Goal: Task Accomplishment & Management: Manage account settings

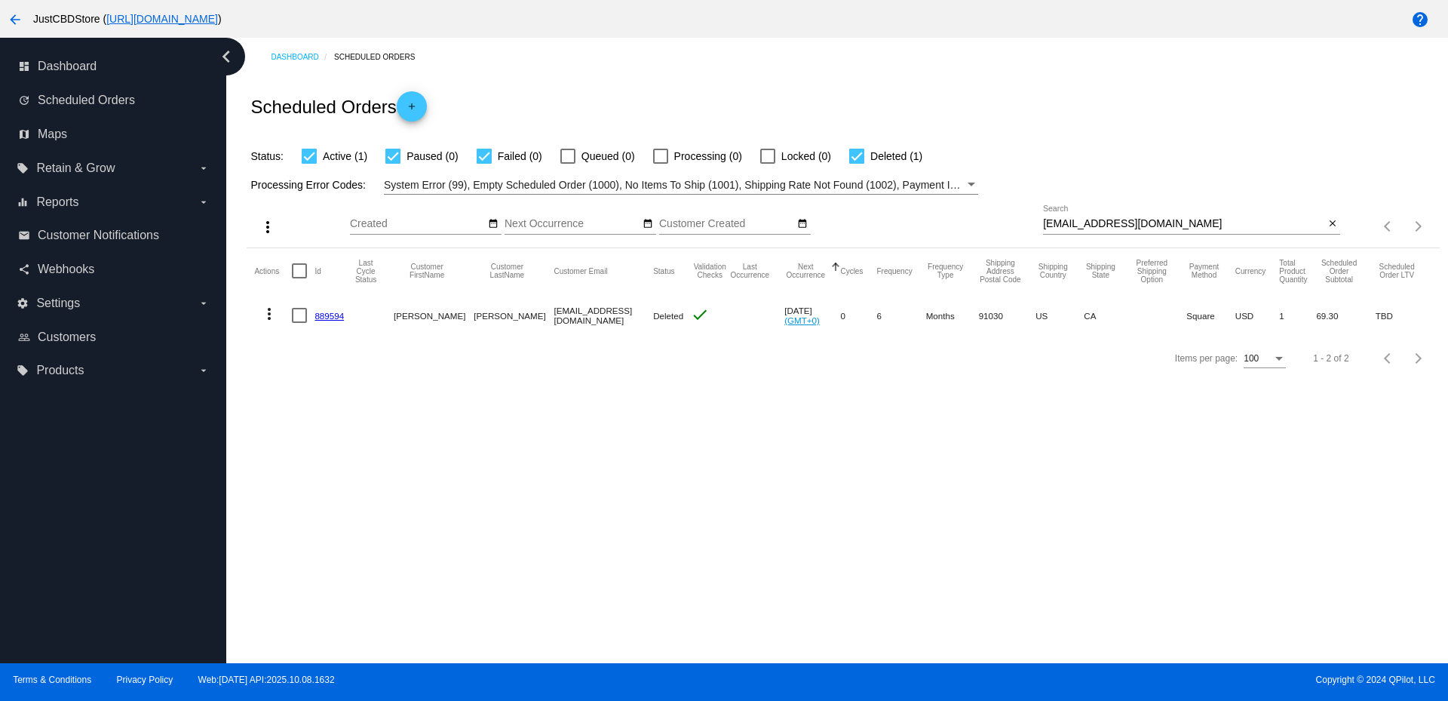
click at [1110, 222] on input "[EMAIL_ADDRESS][DOMAIN_NAME]" at bounding box center [1183, 224] width 281 height 12
paste input "[EMAIL_ADDRESS][DOMAIN_NAME]"
type input "[EMAIL_ADDRESS][DOMAIN_NAME]"
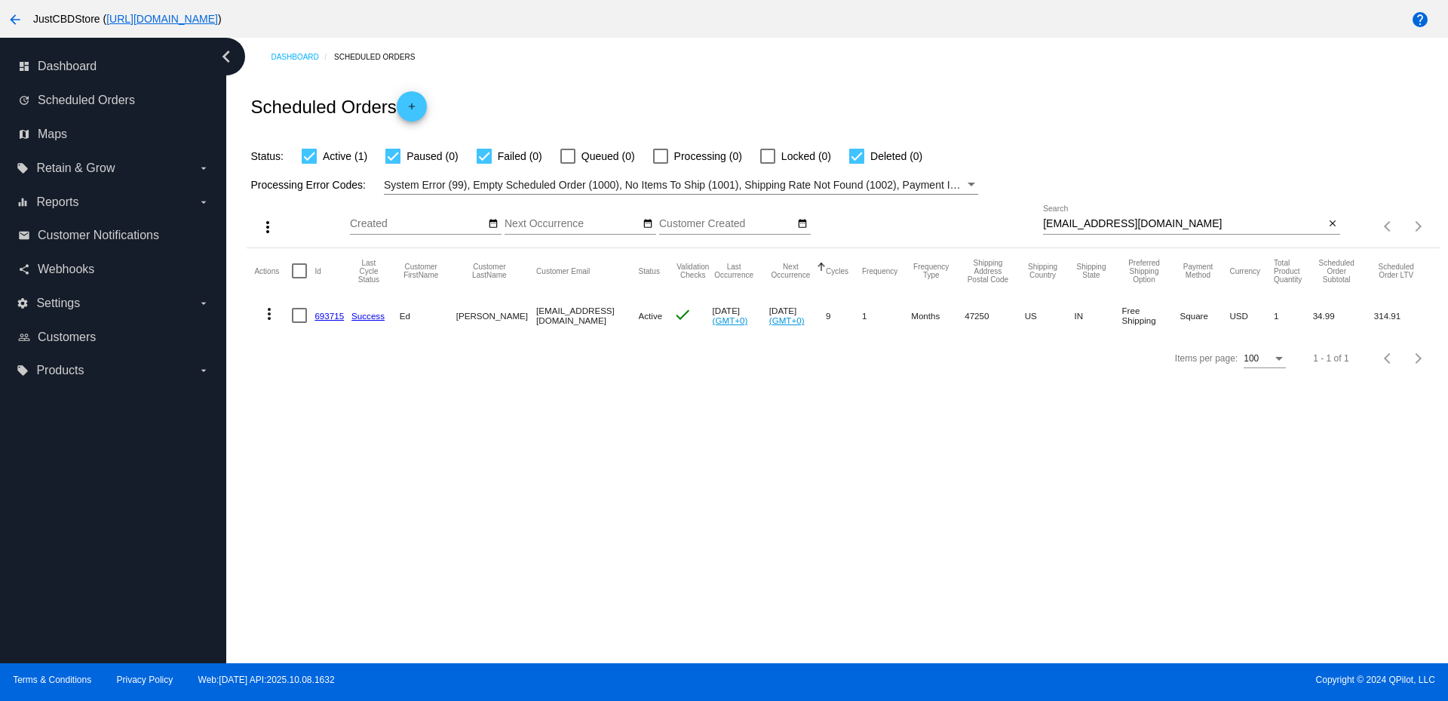
click at [331, 316] on link "693715" at bounding box center [329, 316] width 29 height 10
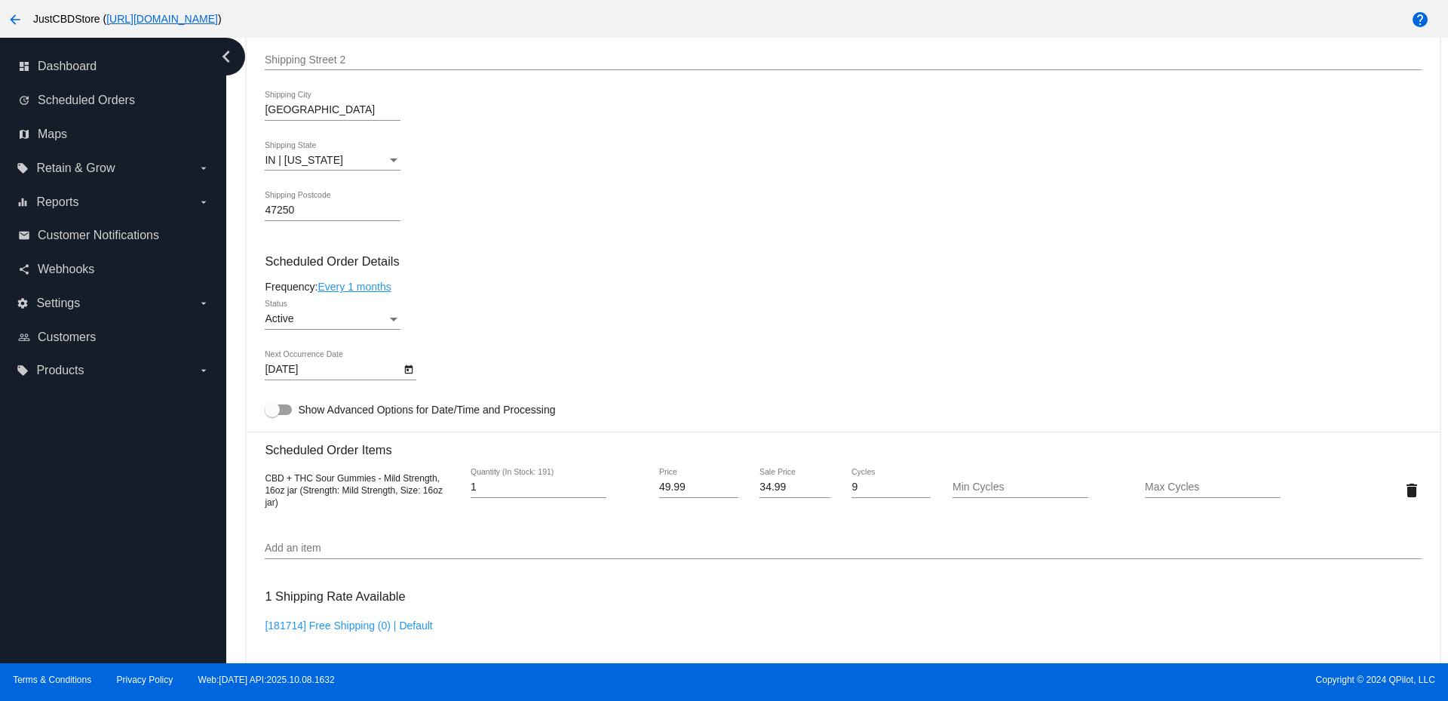
scroll to position [754, 0]
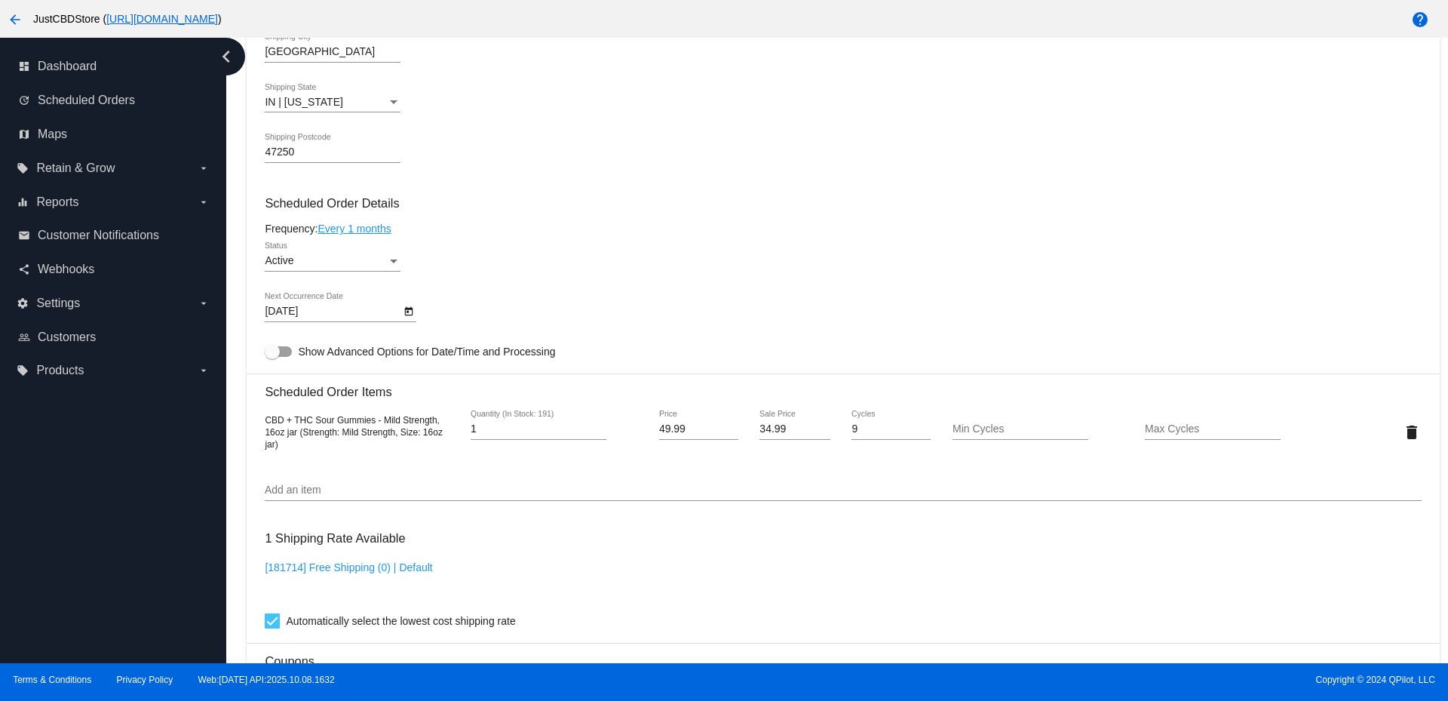
click at [790, 267] on div "Active Status" at bounding box center [843, 263] width 1156 height 43
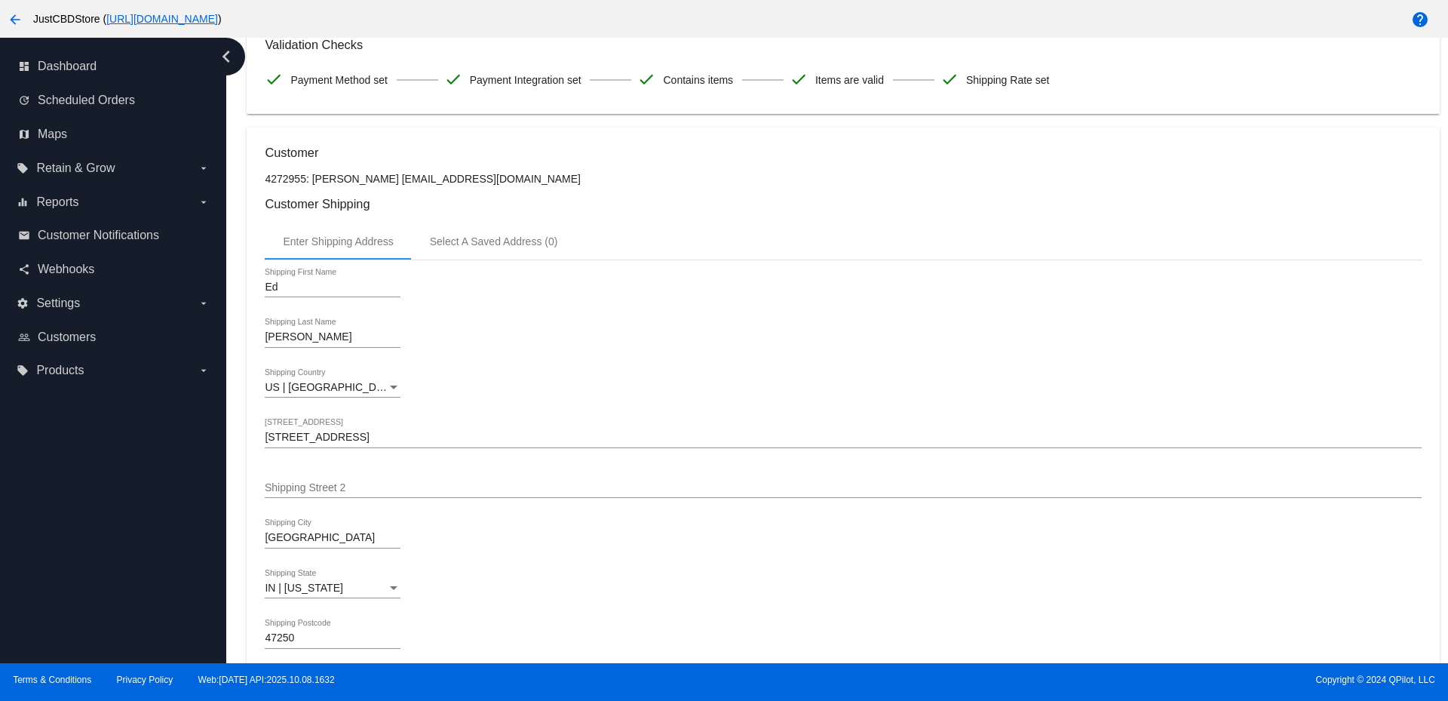
scroll to position [226, 0]
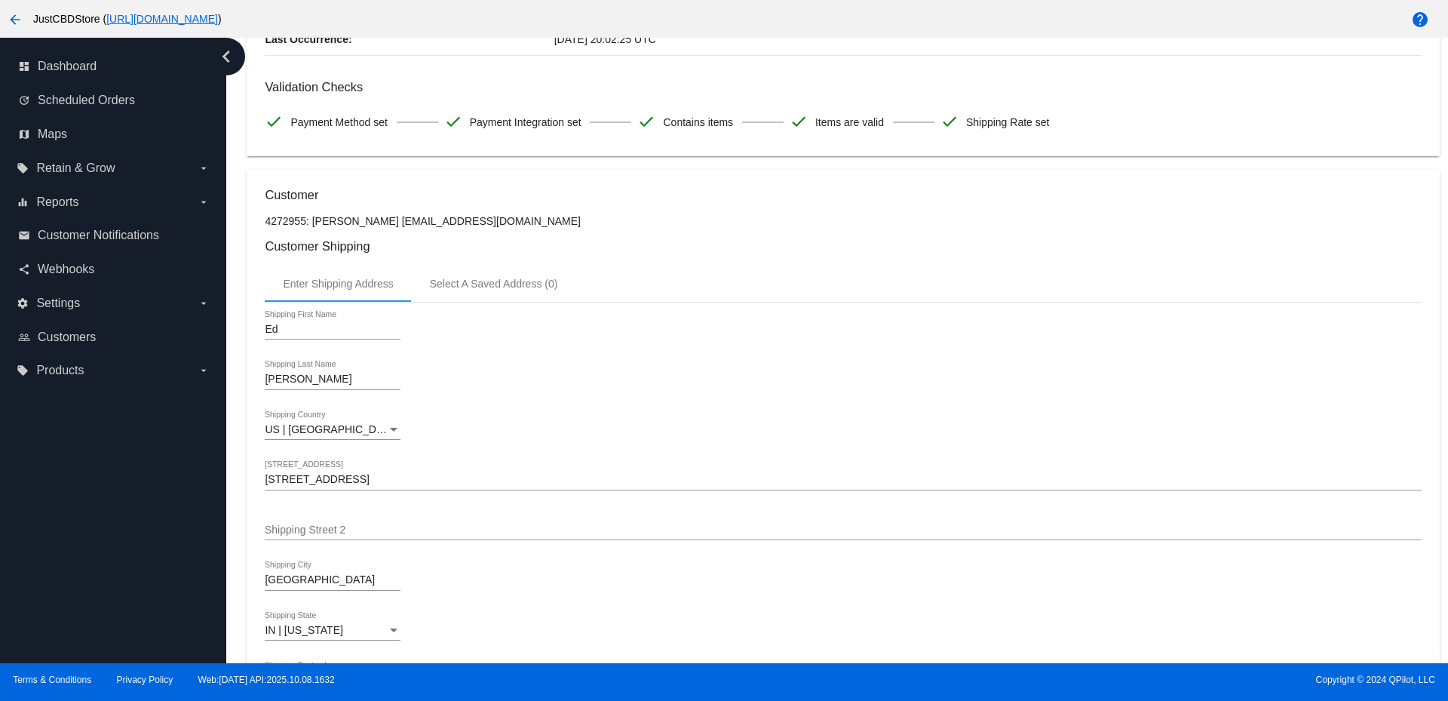
click at [348, 222] on p "4272955: [PERSON_NAME] [EMAIL_ADDRESS][DOMAIN_NAME]" at bounding box center [843, 221] width 1156 height 12
click at [481, 226] on p "4272955: [PERSON_NAME] [EMAIL_ADDRESS][DOMAIN_NAME]" at bounding box center [843, 221] width 1156 height 12
copy p "[EMAIL_ADDRESS][DOMAIN_NAME]"
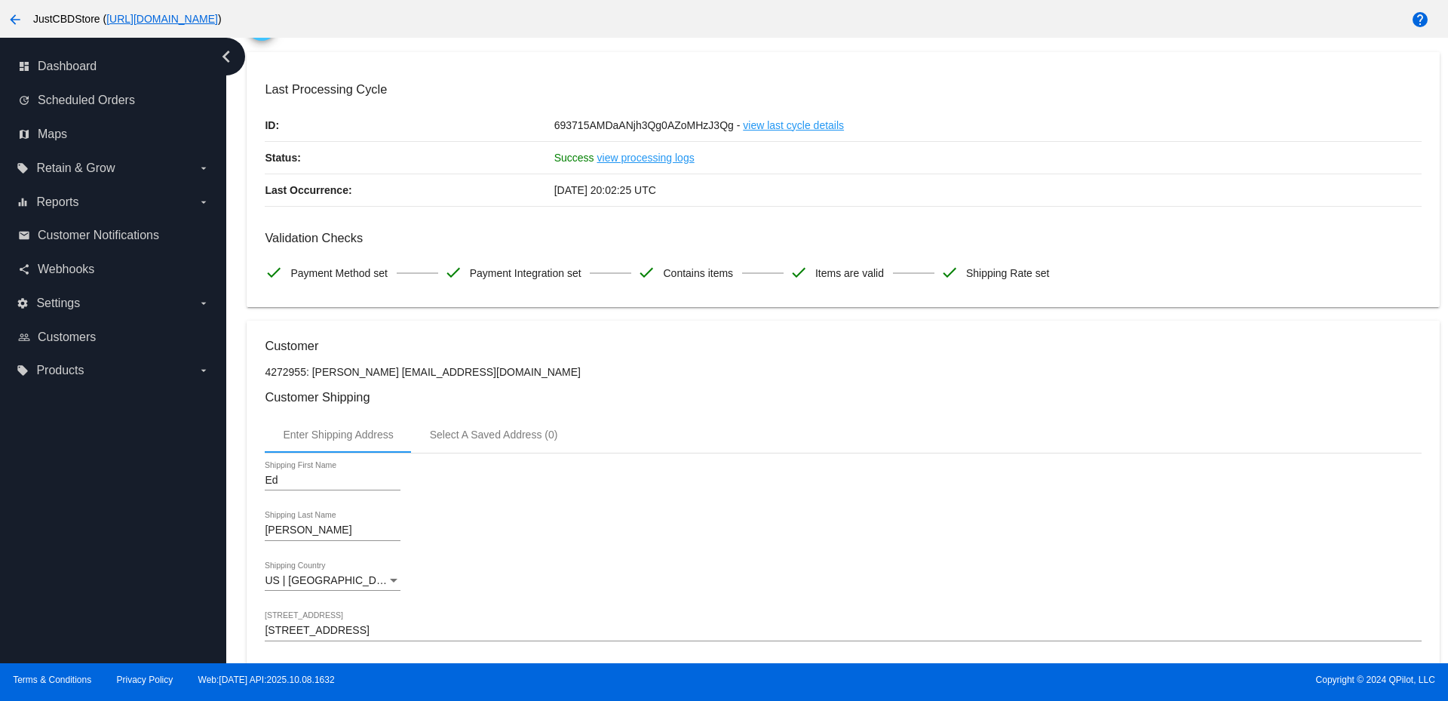
scroll to position [0, 0]
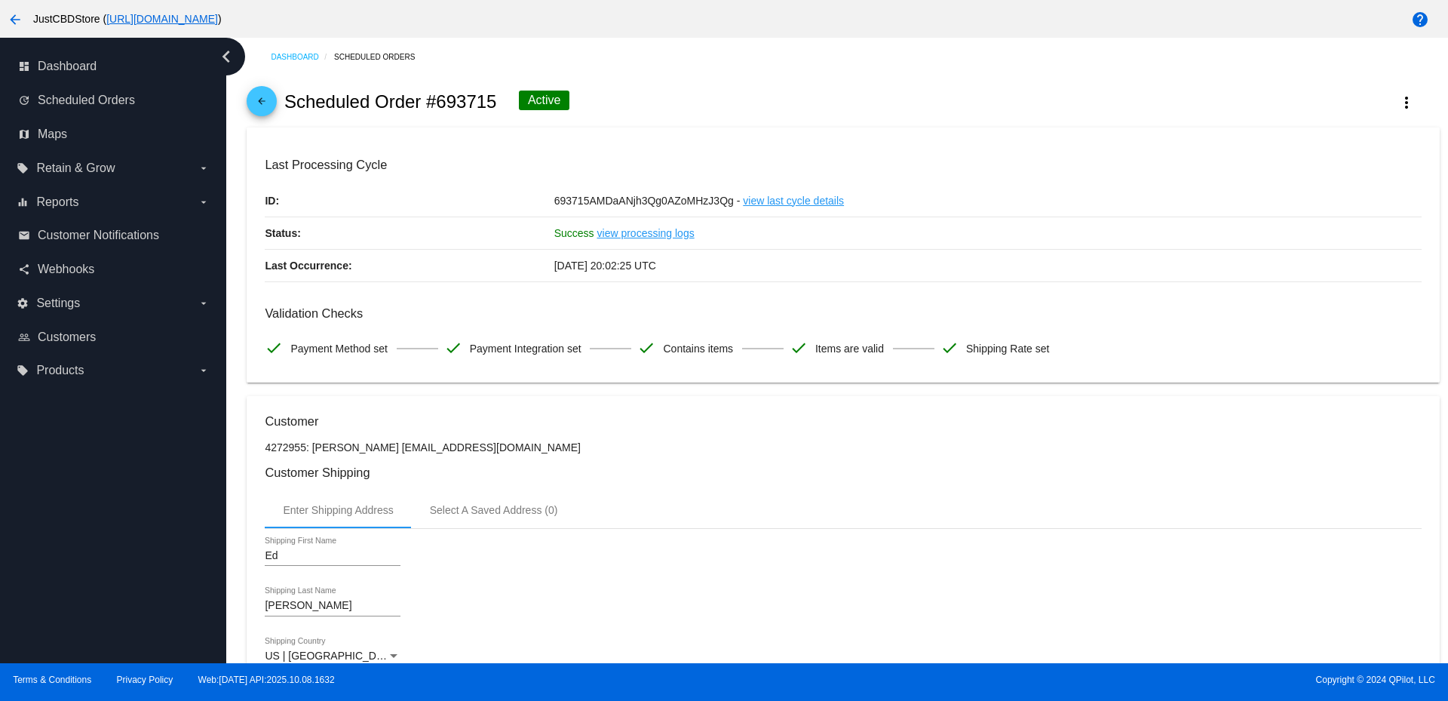
click at [536, 443] on p "4272955: [PERSON_NAME] [EMAIL_ADDRESS][DOMAIN_NAME]" at bounding box center [843, 447] width 1156 height 12
click at [1400, 99] on mat-icon "more_vert" at bounding box center [1407, 103] width 18 height 18
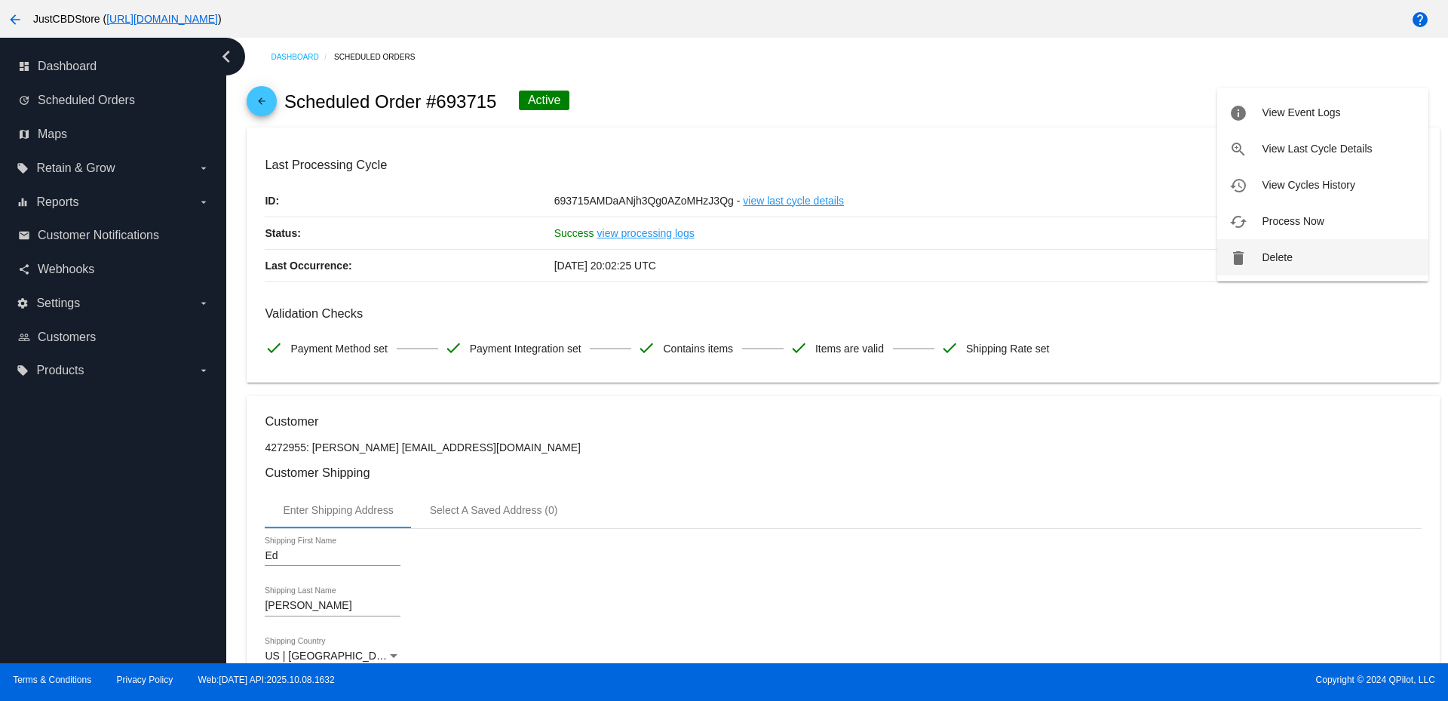
click at [1288, 254] on span "Delete" at bounding box center [1277, 257] width 30 height 12
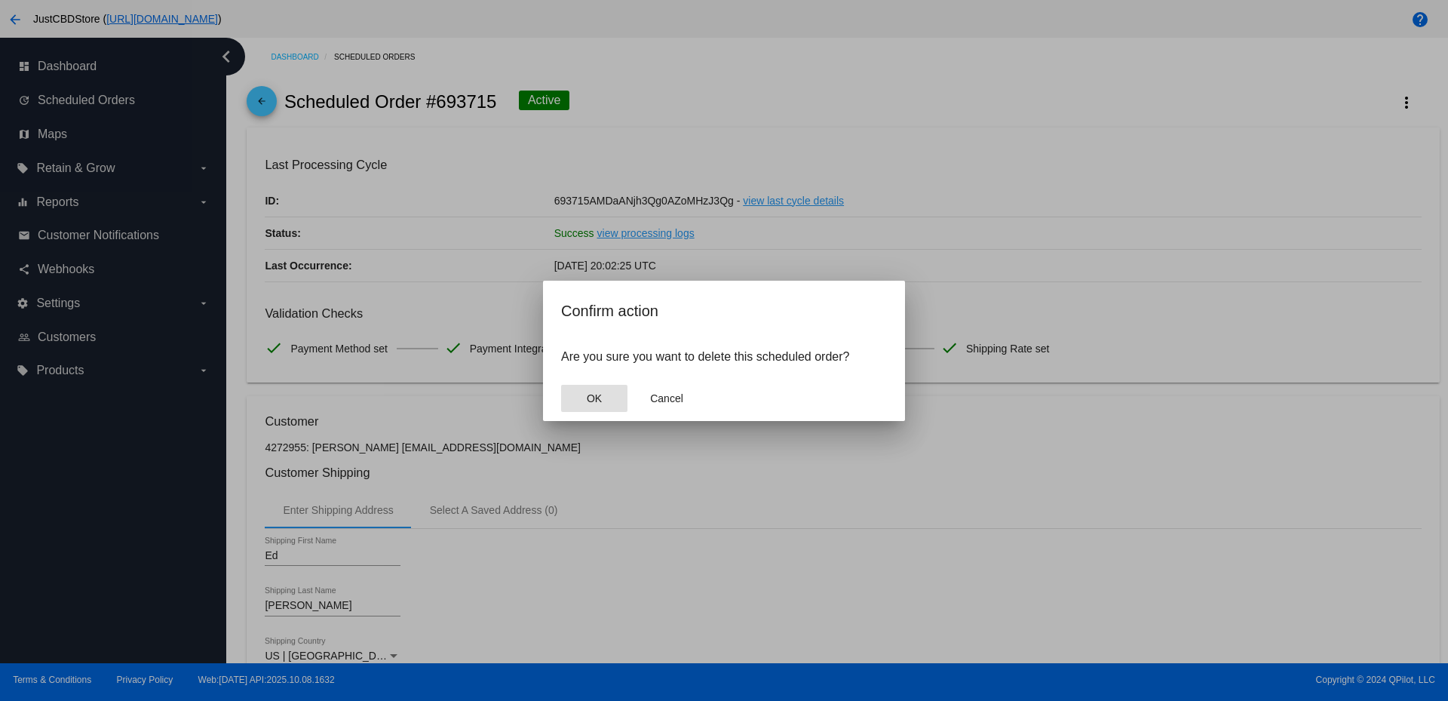
click at [586, 391] on button "OK" at bounding box center [594, 398] width 66 height 27
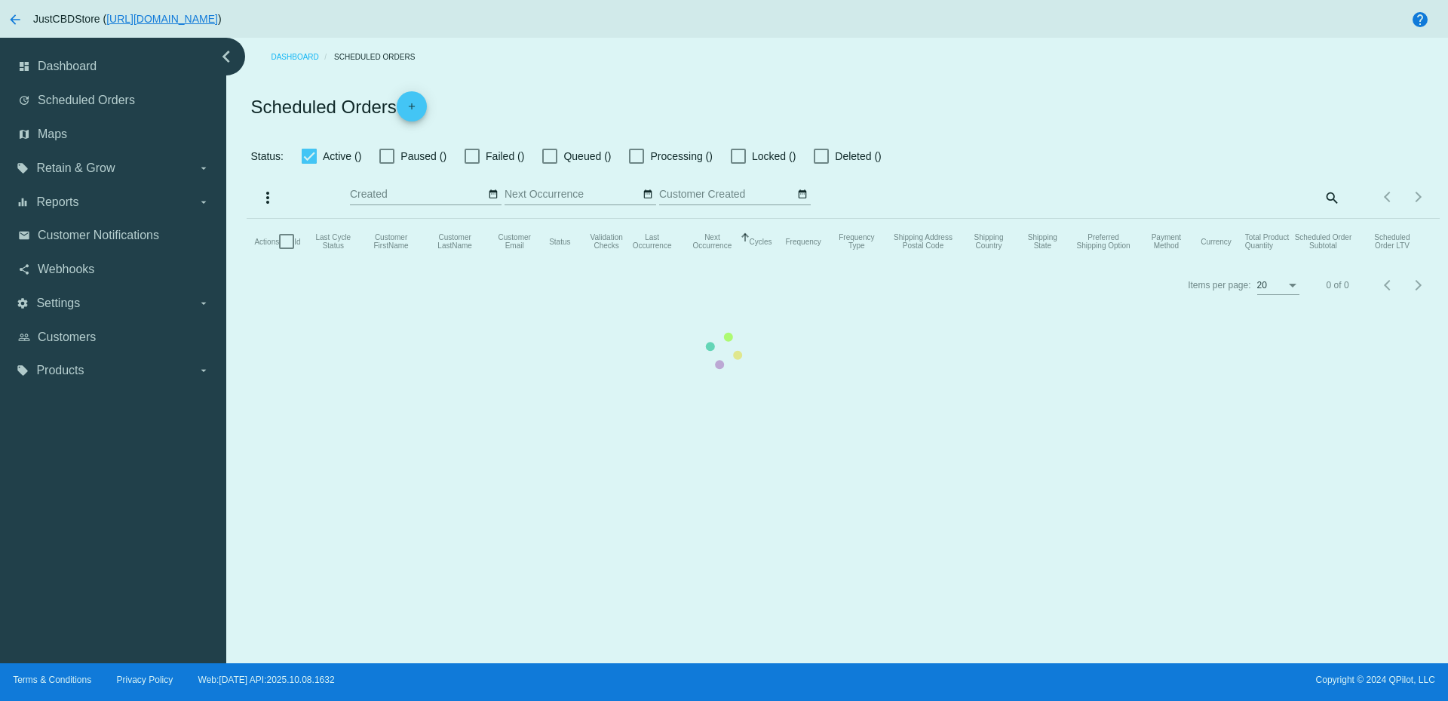
checkbox input "true"
